Goal: Task Accomplishment & Management: Use online tool/utility

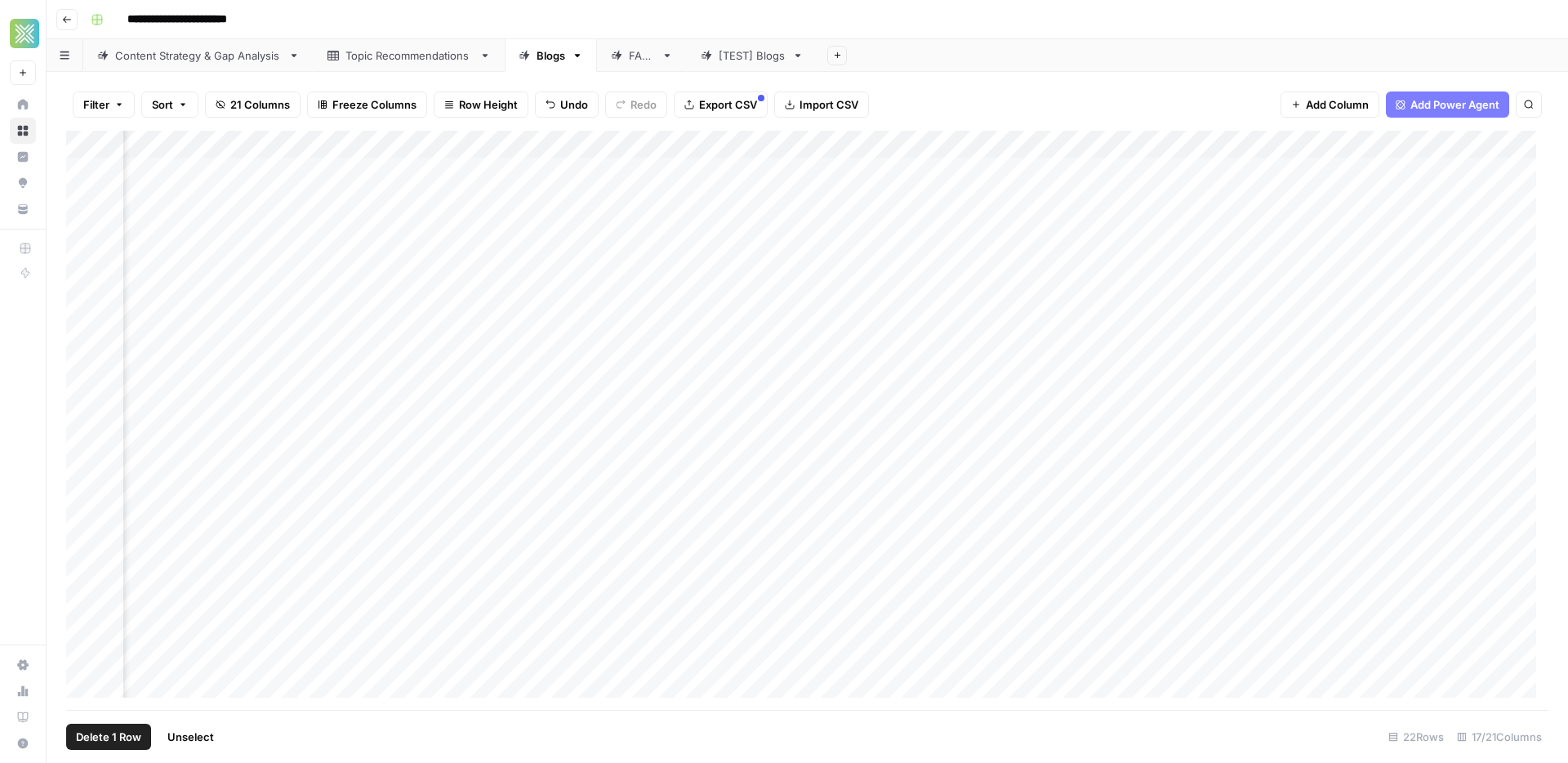
scroll to position [0, 664]
click at [1006, 145] on div "Add Column" at bounding box center [807, 420] width 1483 height 579
click at [1037, 238] on span "Selected Rows (1)" at bounding box center [1065, 240] width 103 height 17
click at [332, 392] on div "Add Column" at bounding box center [807, 420] width 1483 height 579
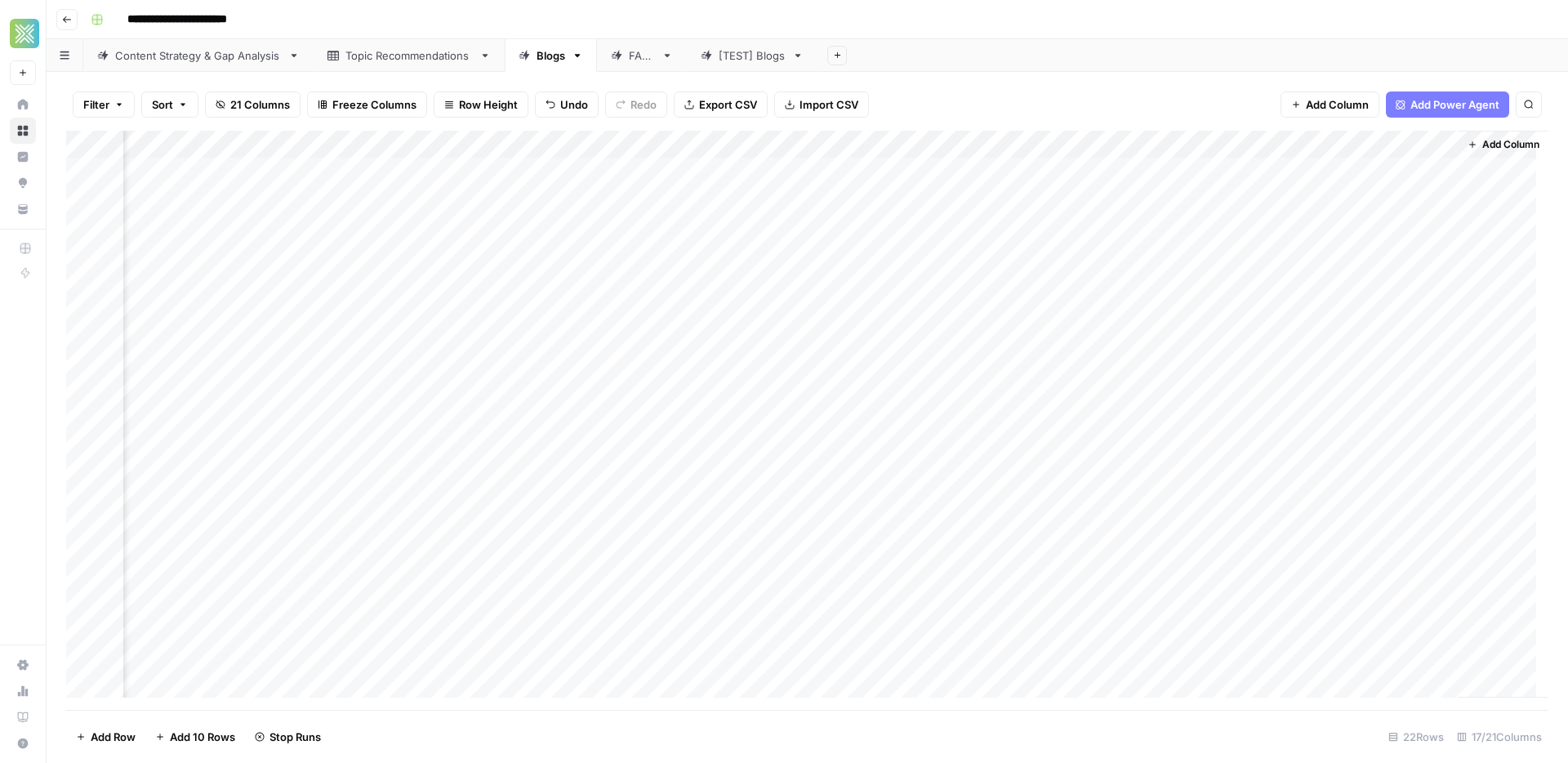
click at [439, 397] on div "Add Column" at bounding box center [807, 420] width 1483 height 579
click at [535, 394] on div "Add Column" at bounding box center [807, 420] width 1483 height 579
click at [356, 392] on div "Add Column" at bounding box center [807, 420] width 1483 height 579
click at [389, 395] on div "Add Column" at bounding box center [807, 420] width 1483 height 579
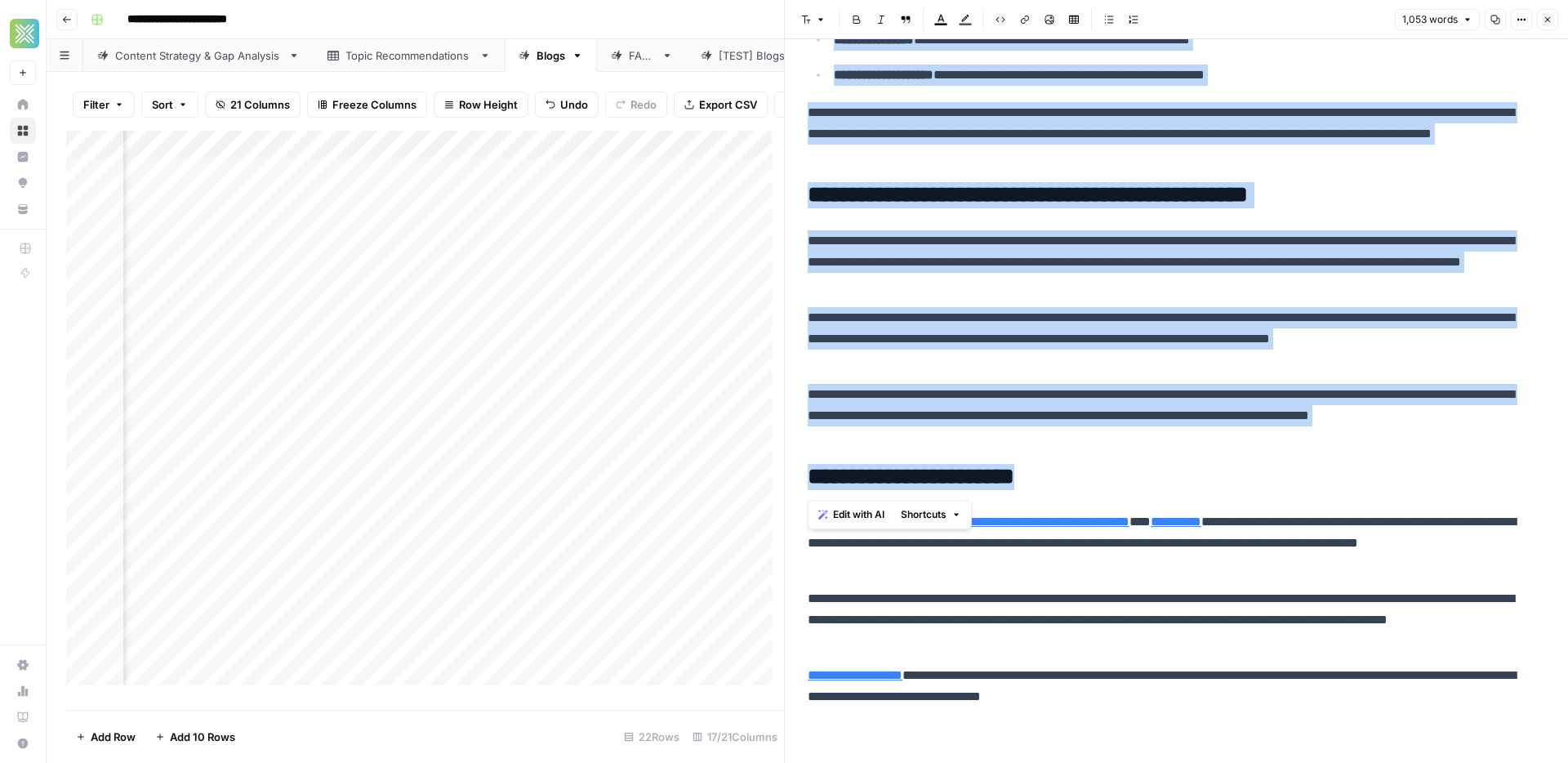
scroll to position [2119, 0]
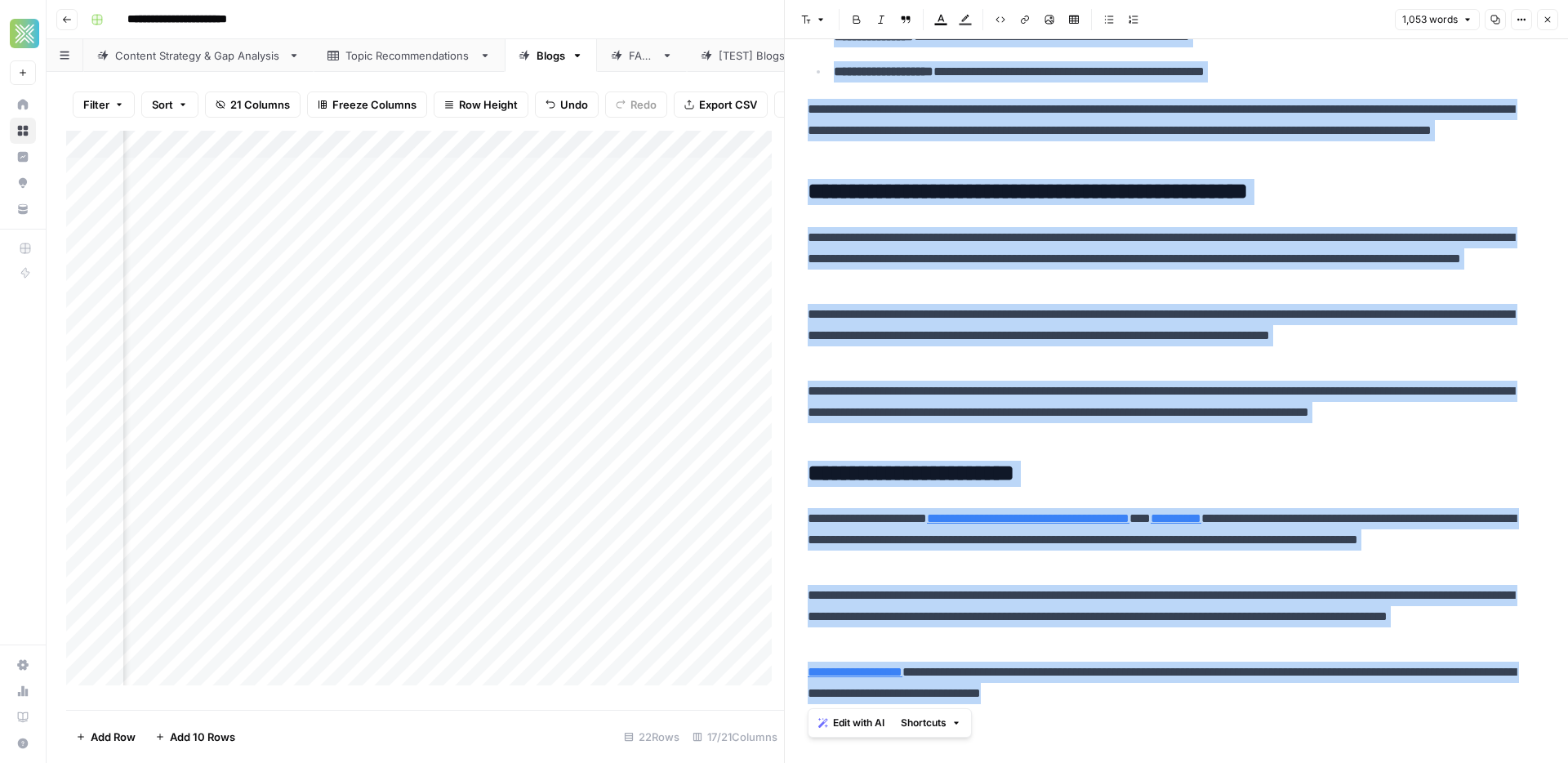
drag, startPoint x: 810, startPoint y: 84, endPoint x: 1218, endPoint y: 695, distance: 734.7
copy div "**********"
